Goal: Task Accomplishment & Management: Manage account settings

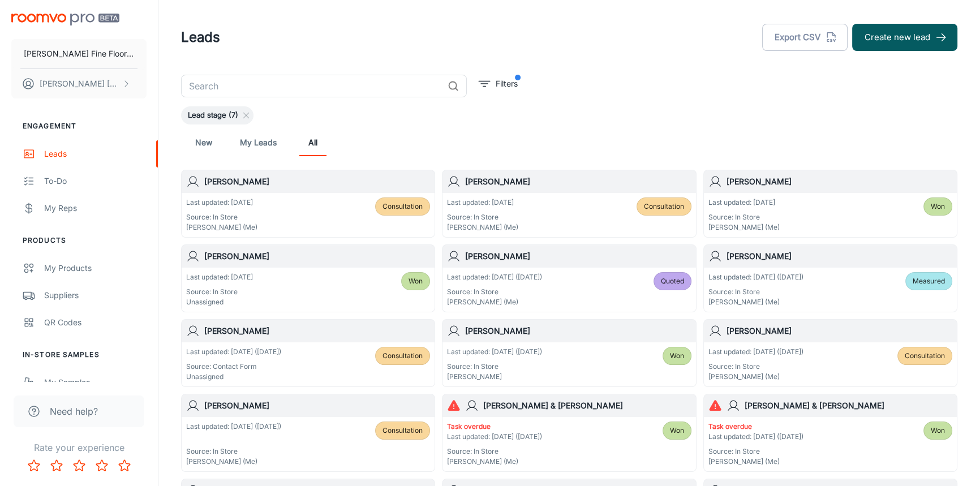
click at [581, 412] on div "[PERSON_NAME] & [PERSON_NAME]" at bounding box center [568, 405] width 253 height 23
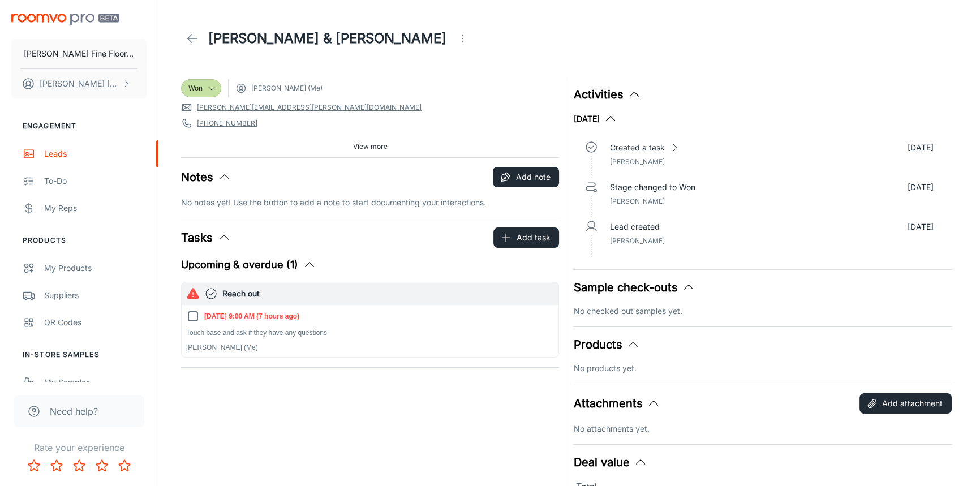
click at [362, 144] on span "View more" at bounding box center [370, 146] width 35 height 10
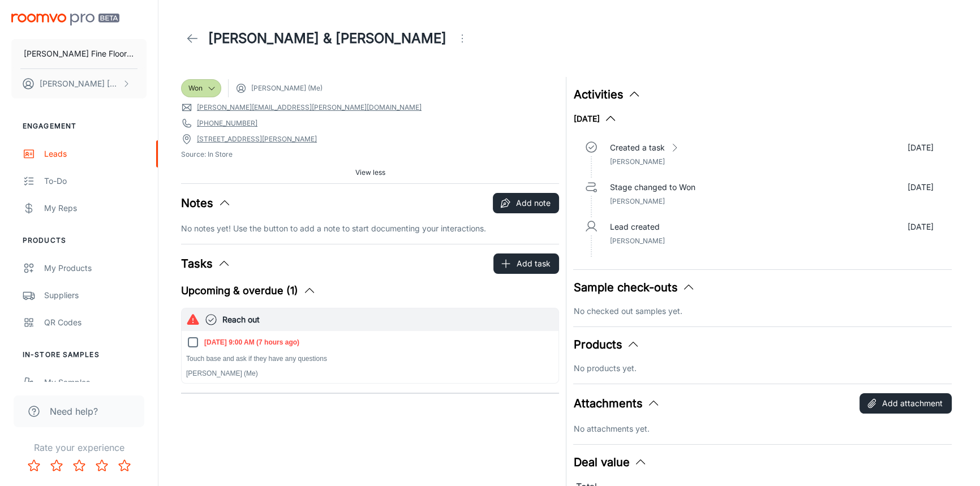
click at [195, 344] on input "[DATE] 9:00 AM (7 hours ago)" at bounding box center [193, 342] width 14 height 14
checkbox input "true"
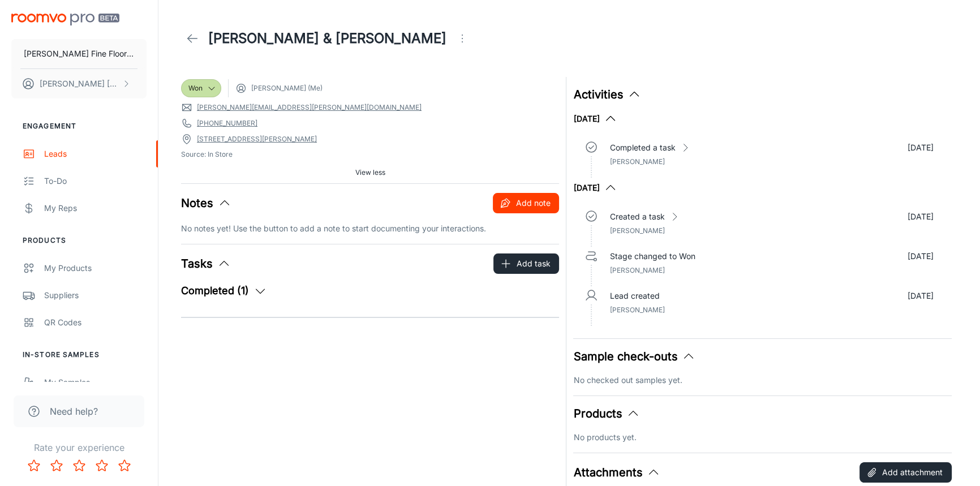
click at [526, 204] on button "Add note" at bounding box center [526, 203] width 66 height 20
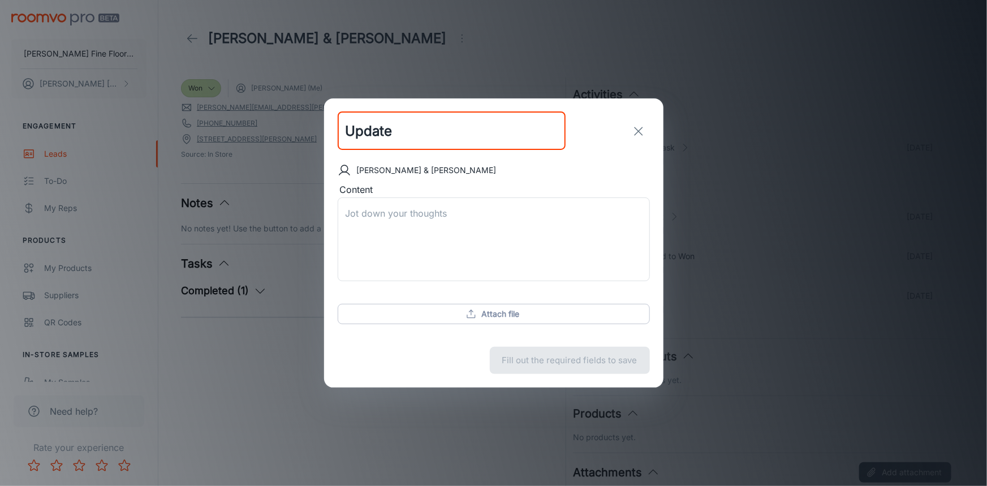
type input "Update"
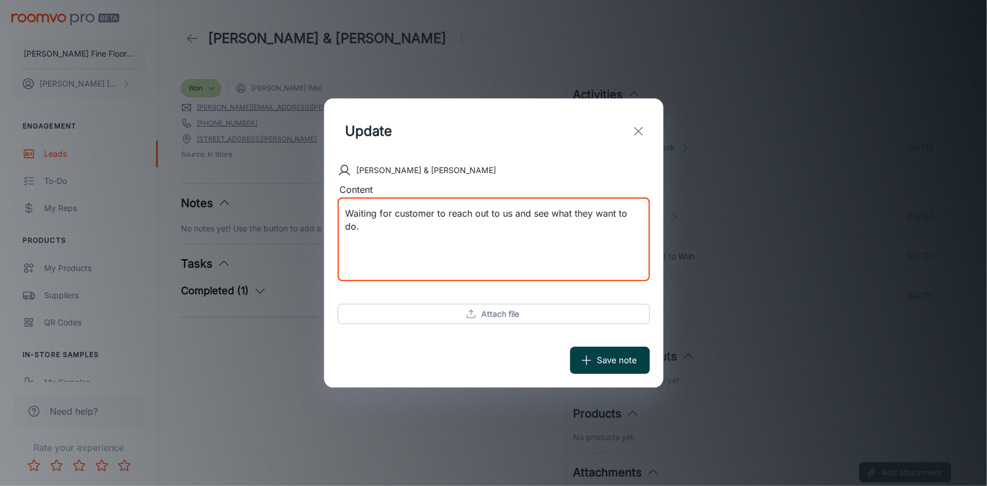
type textarea "Waiting for customer to reach out to us and see what they want to do."
click at [609, 356] on button "Save note" at bounding box center [610, 360] width 80 height 27
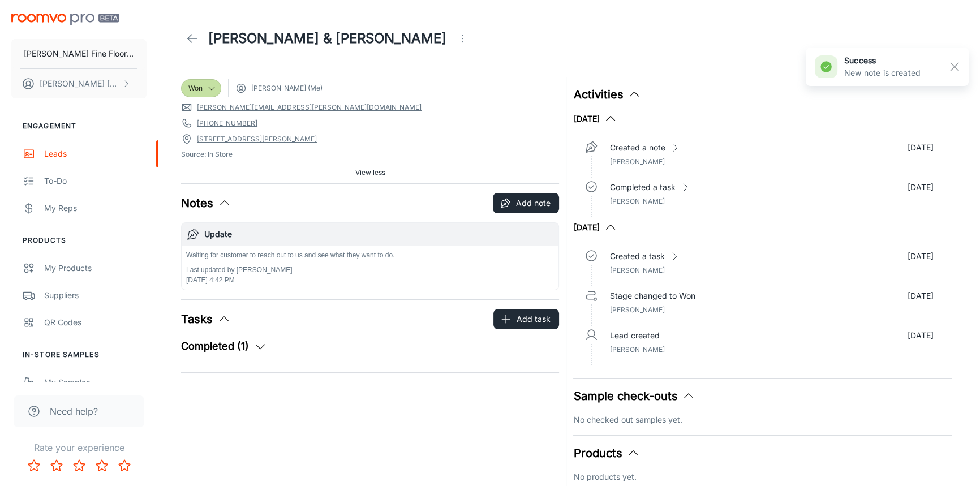
click at [190, 38] on line at bounding box center [193, 38] width 10 height 0
